Goal: Transaction & Acquisition: Obtain resource

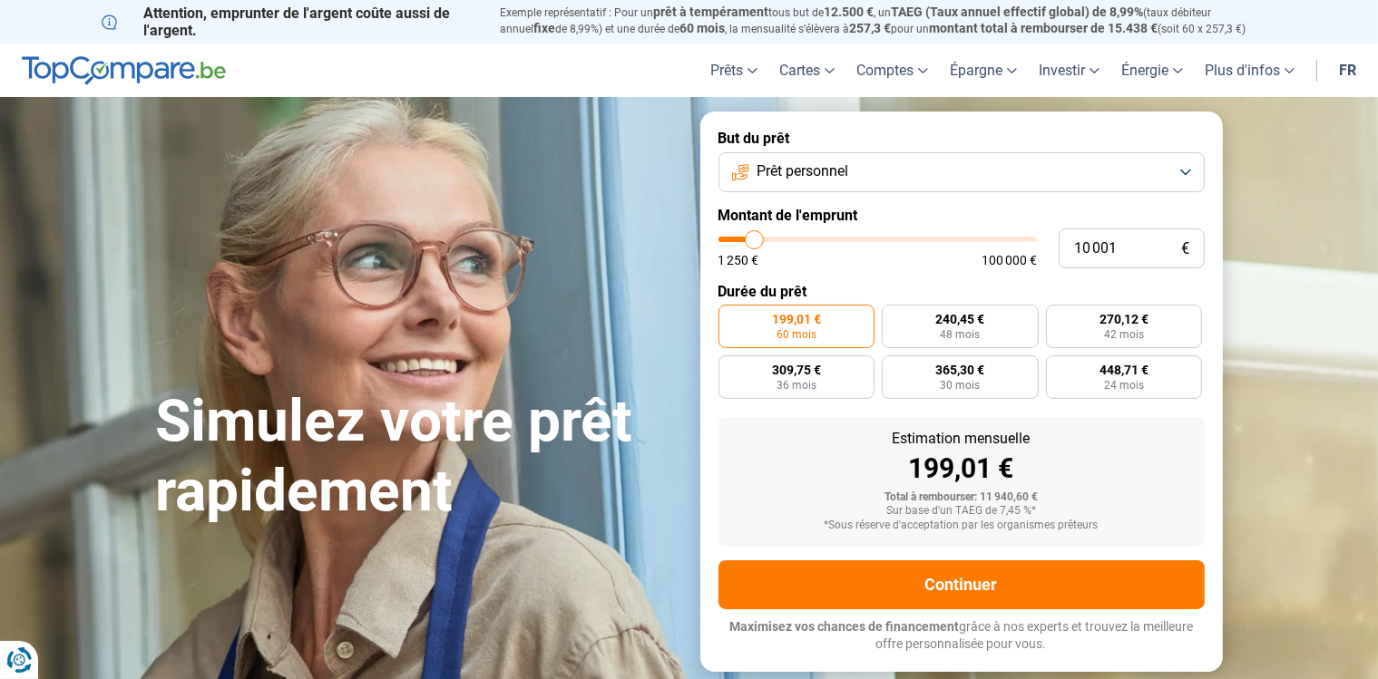
type input "1 000"
type input "1250"
type input "100"
type input "1250"
type input "10"
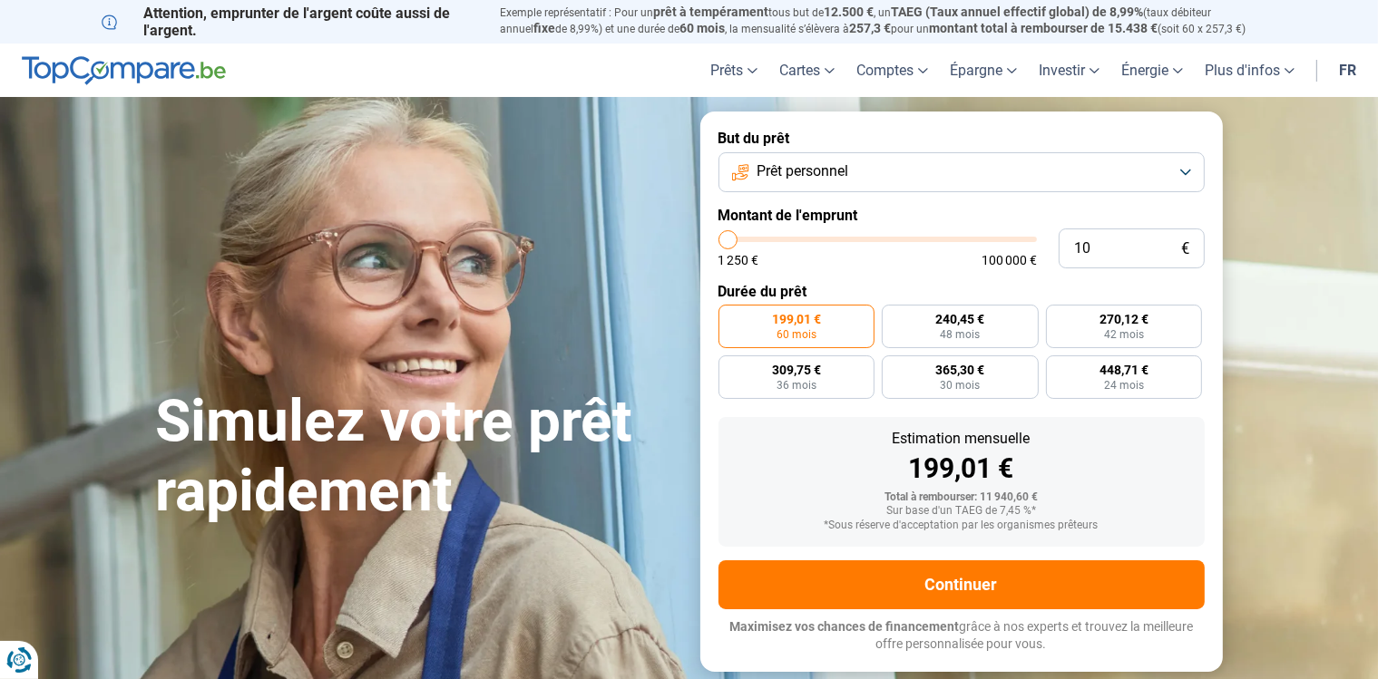
type input "1250"
type input "1"
type input "1250"
type input "0"
type input "1250"
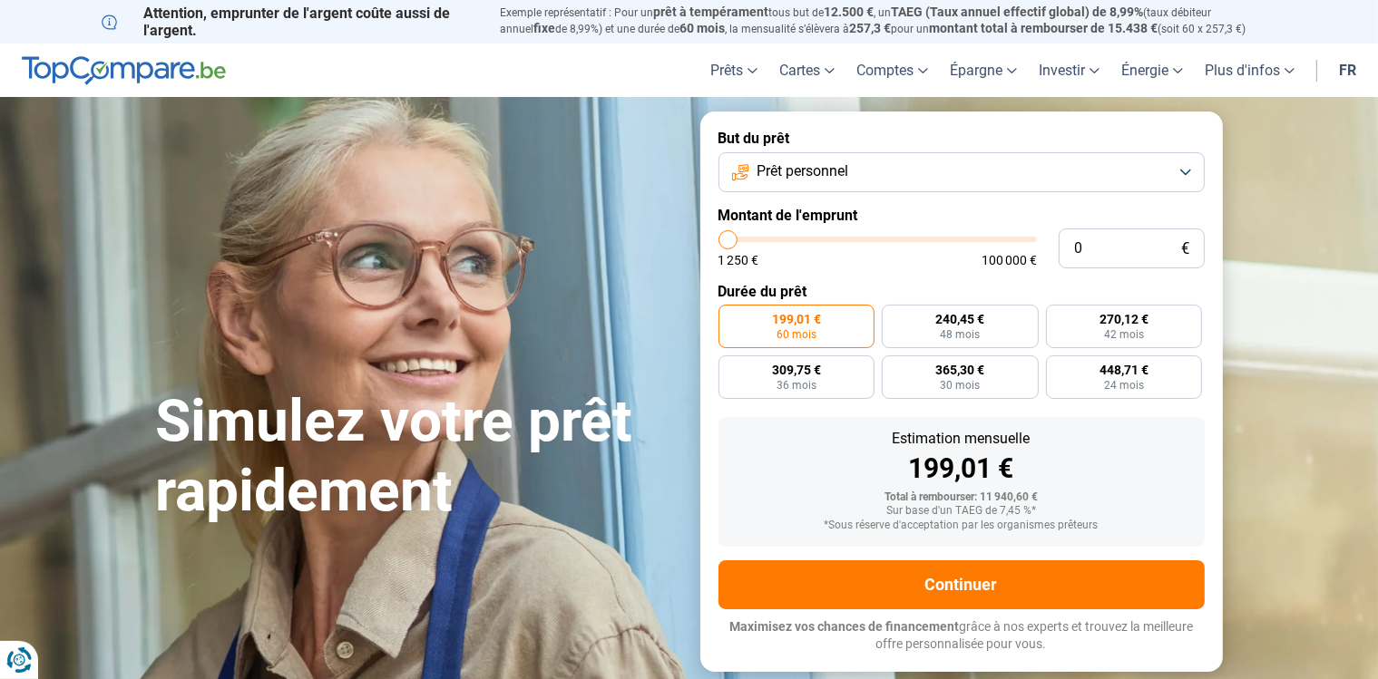
type input "1"
type input "1250"
type input "17"
type input "1250"
type input "170"
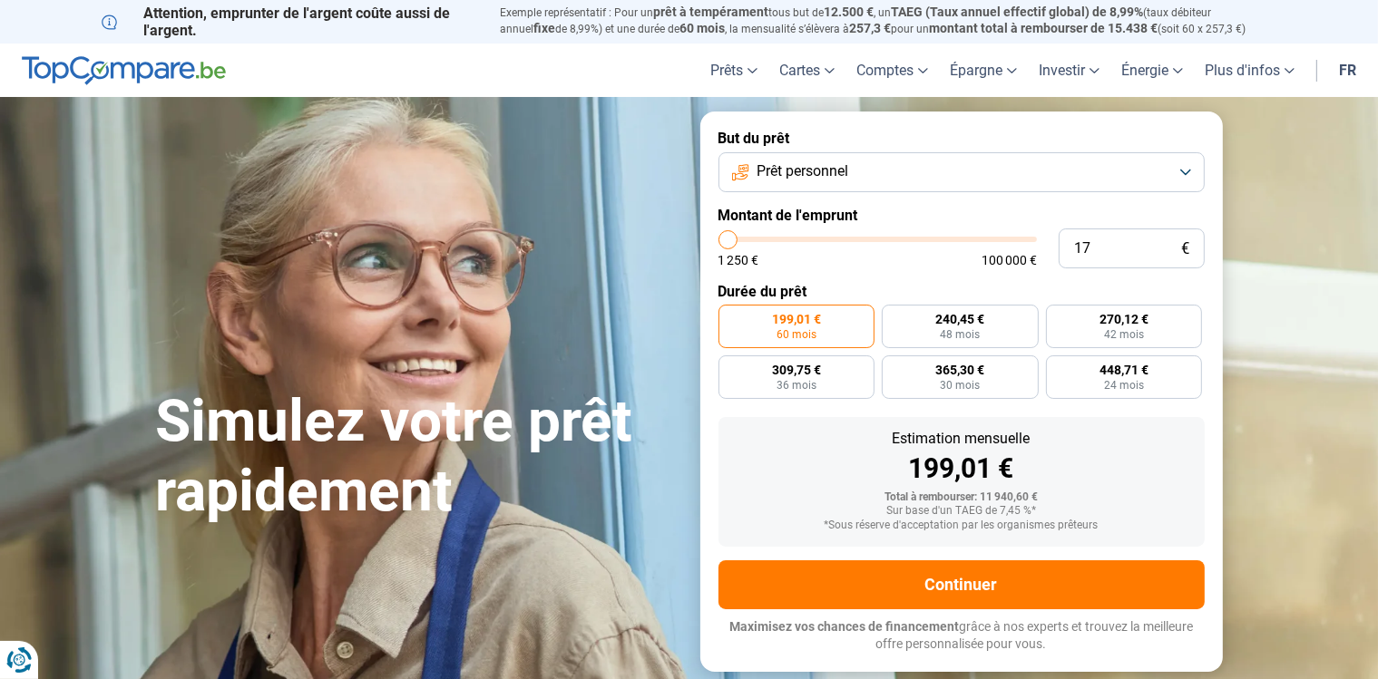
type input "1250"
type input "1 700"
type input "1750"
type input "17 000"
type input "17000"
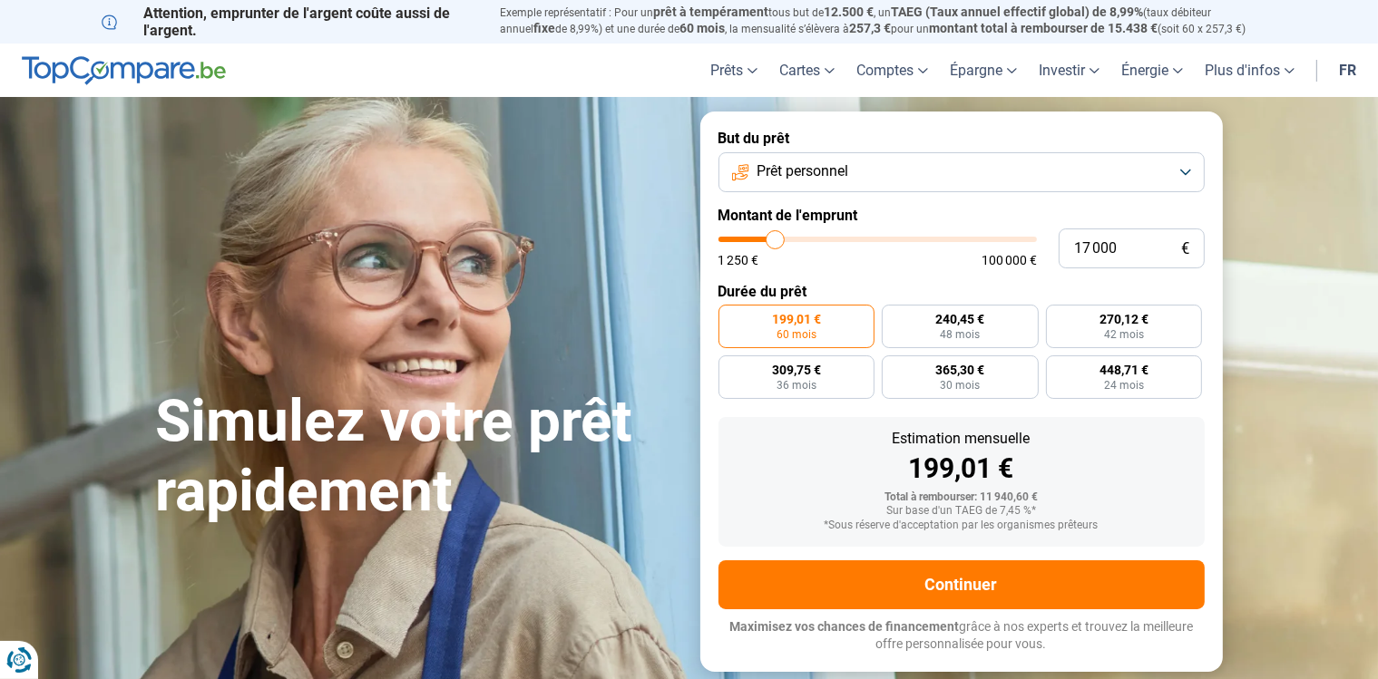
radio input "false"
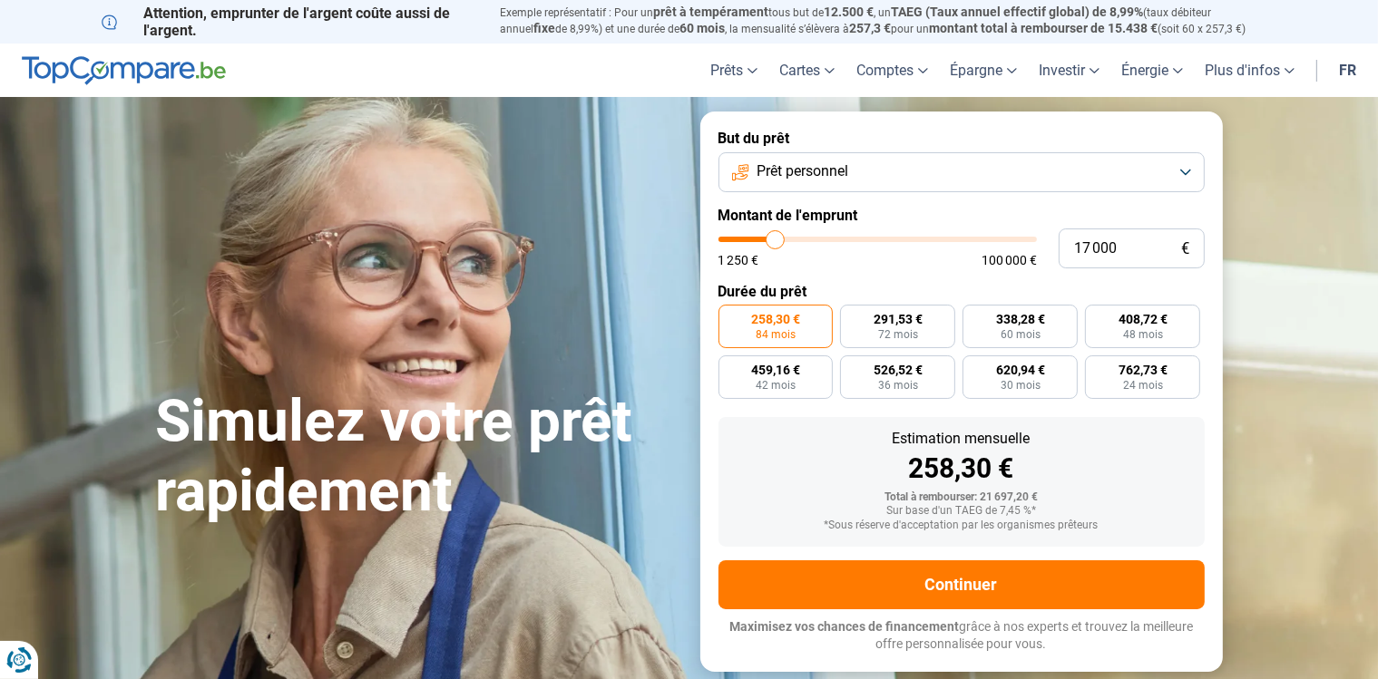
scroll to position [73, 0]
